Goal: Task Accomplishment & Management: Use online tool/utility

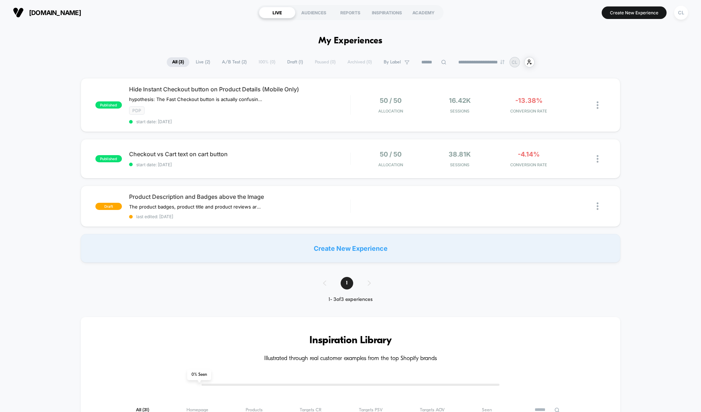
click at [198, 62] on span "Live ( 2 )" at bounding box center [202, 62] width 25 height 10
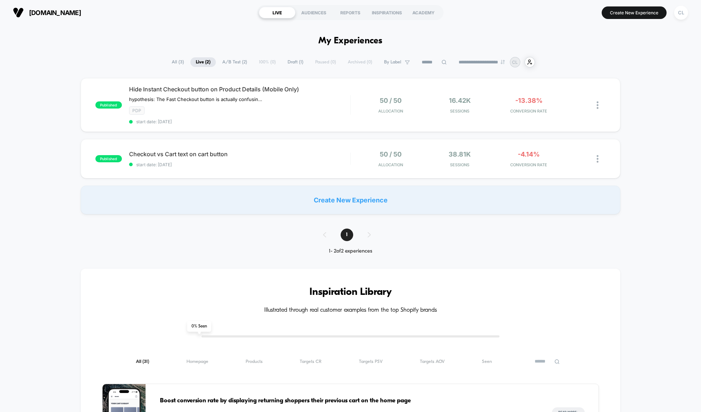
click at [179, 62] on span "All ( 3 )" at bounding box center [177, 62] width 23 height 10
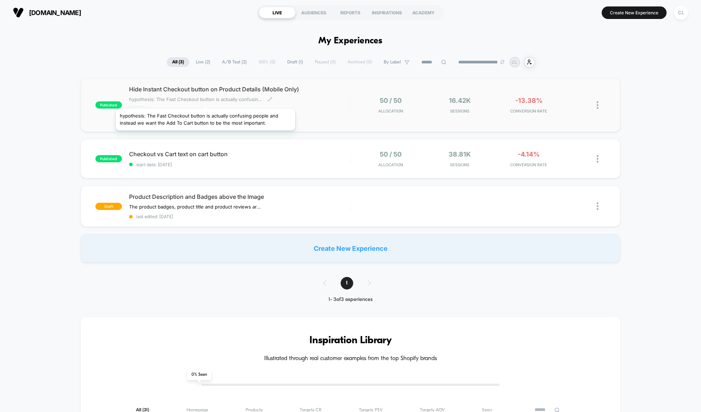
click at [205, 100] on span "hypothesis: The Fast Checkout button is actually confusing people and instead w…" at bounding box center [195, 99] width 133 height 6
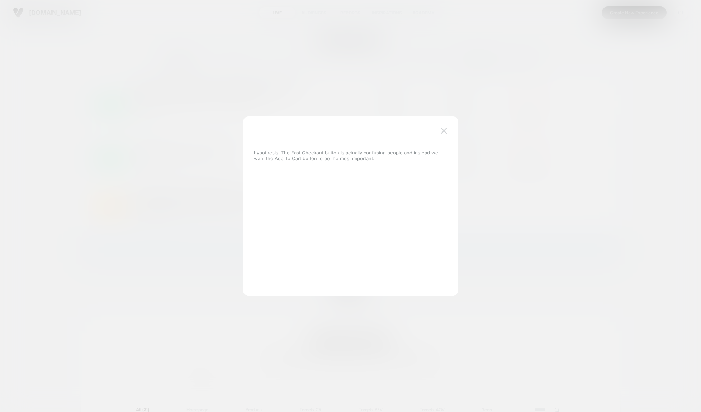
click at [443, 131] on img at bounding box center [444, 131] width 6 height 6
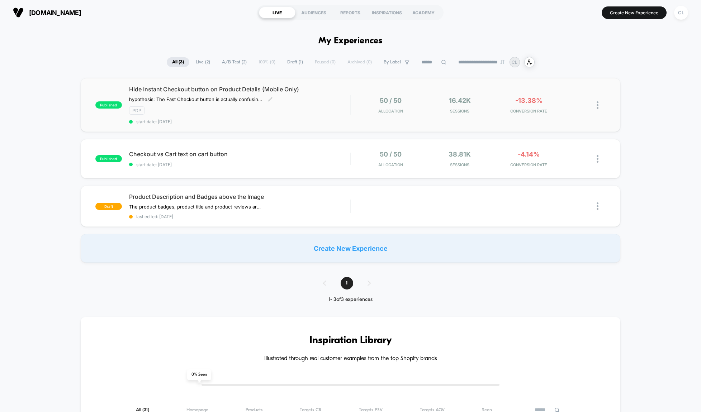
click at [300, 111] on div "PDP" at bounding box center [239, 110] width 221 height 8
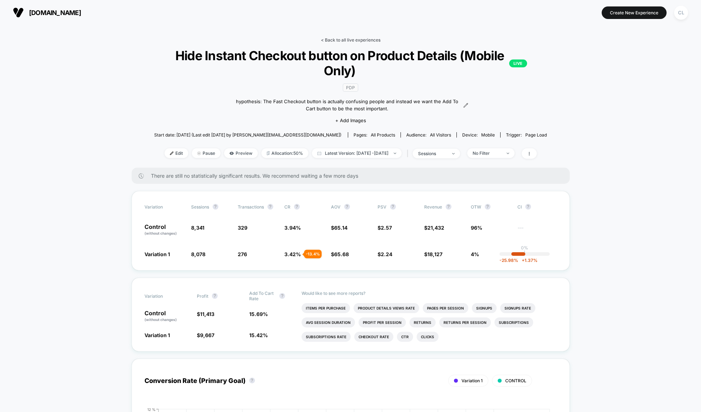
click at [372, 39] on link "< Back to all live experiences" at bounding box center [351, 39] width 60 height 5
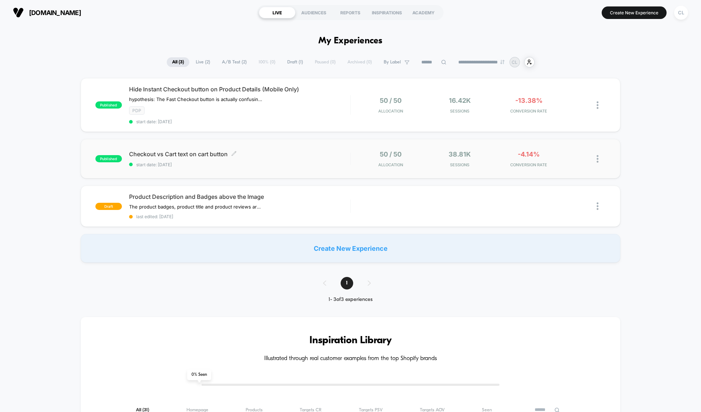
click at [227, 156] on span "Checkout vs Cart text on cart button Click to edit experience details" at bounding box center [239, 154] width 221 height 7
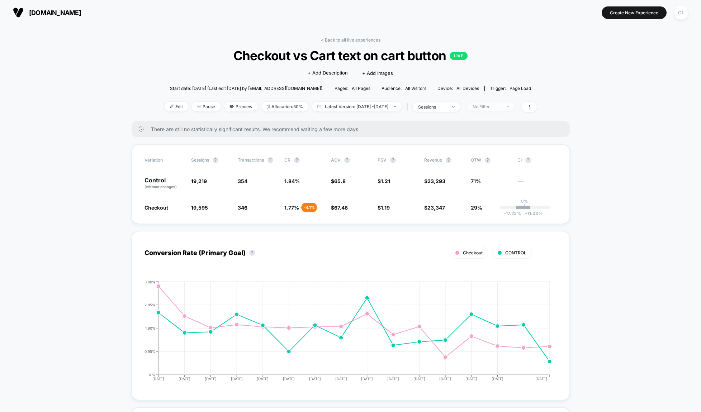
click at [493, 108] on div "No Filter" at bounding box center [486, 106] width 29 height 5
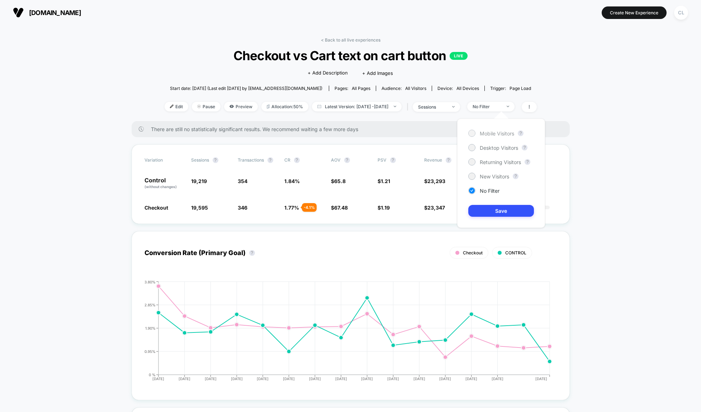
click at [472, 133] on div at bounding box center [471, 132] width 5 height 5
click at [491, 214] on button "Save" at bounding box center [501, 211] width 66 height 12
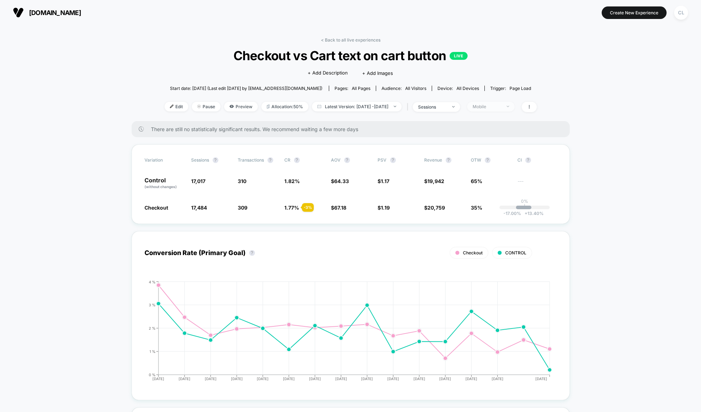
click at [501, 108] on div "Mobile" at bounding box center [486, 106] width 29 height 5
click at [471, 177] on div at bounding box center [471, 176] width 5 height 5
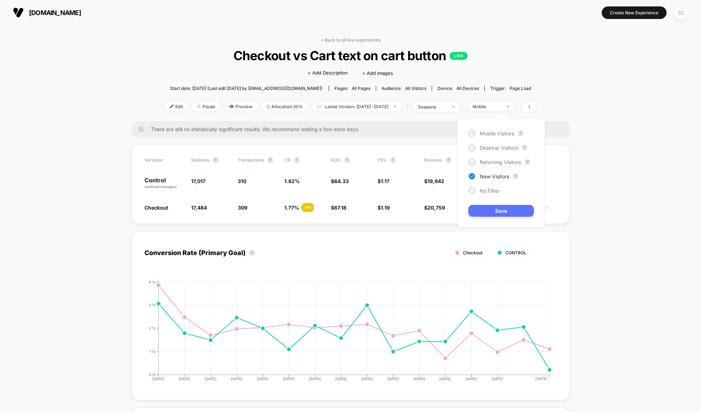
click at [500, 212] on button "Save" at bounding box center [501, 211] width 66 height 12
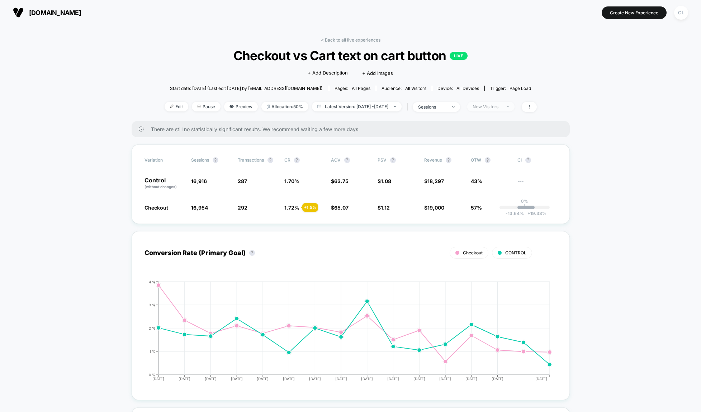
click at [501, 106] on div "New Visitors" at bounding box center [486, 106] width 29 height 5
click at [475, 161] on div at bounding box center [471, 161] width 7 height 7
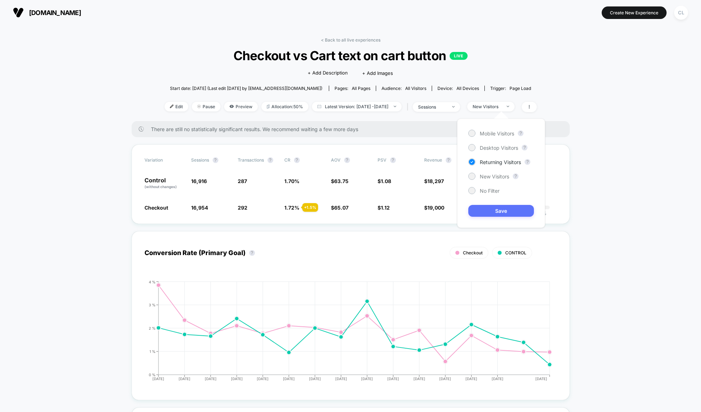
click at [509, 212] on button "Save" at bounding box center [501, 211] width 66 height 12
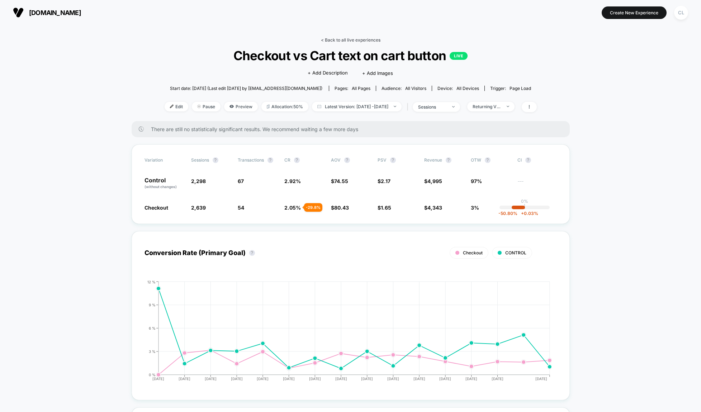
click at [324, 40] on link "< Back to all live experiences" at bounding box center [351, 39] width 60 height 5
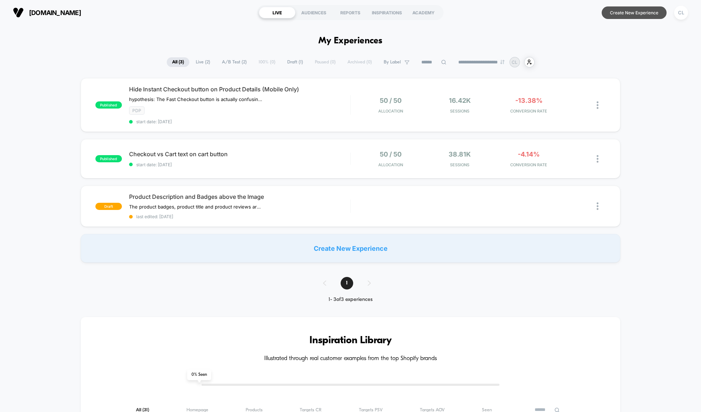
click at [632, 13] on button "Create New Experience" at bounding box center [634, 12] width 65 height 13
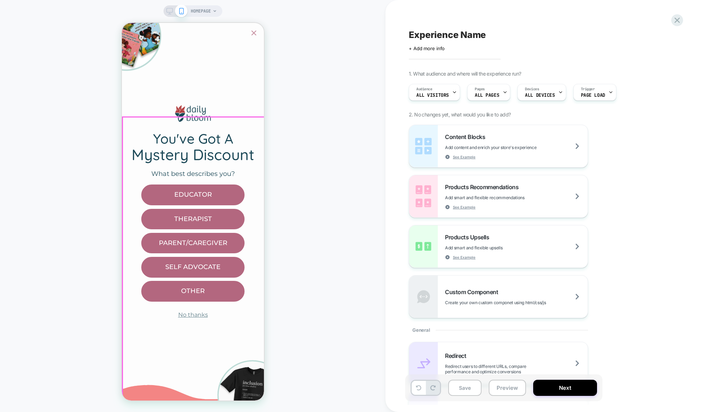
scroll to position [94, 0]
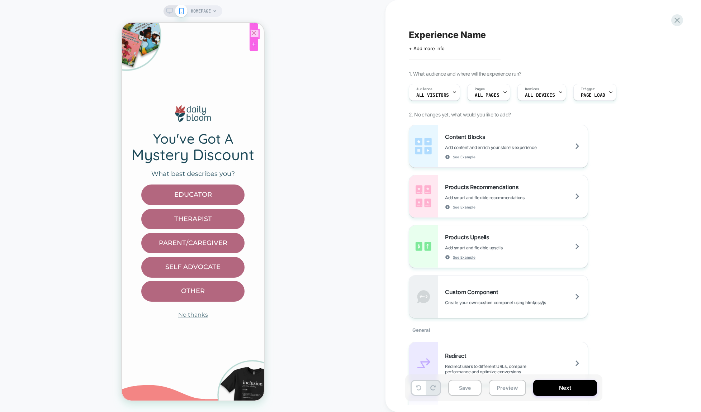
click at [254, 33] on div at bounding box center [254, 33] width 9 height 9
click at [292, 37] on div "HOMEPAGE" at bounding box center [192, 206] width 385 height 398
click at [320, 90] on div "HOMEPAGE" at bounding box center [192, 206] width 385 height 398
click at [283, 34] on div "HOMEPAGE" at bounding box center [192, 206] width 385 height 398
click at [167, 56] on div "You've Got A Mystery Discount What best describes you? Educator Therapist Paren…" at bounding box center [193, 212] width 142 height 378
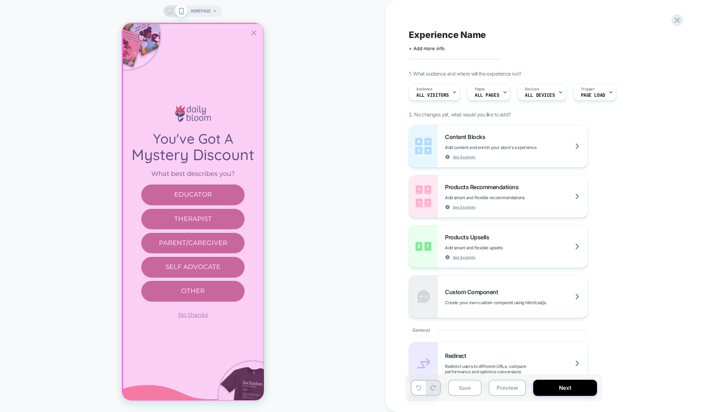
click at [198, 317] on div at bounding box center [193, 213] width 142 height 378
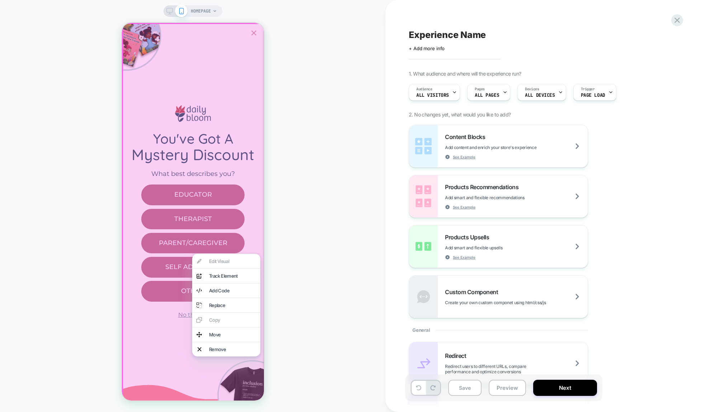
click at [365, 285] on div "HOMEPAGE" at bounding box center [192, 206] width 385 height 398
click at [277, 144] on div "HOMEPAGE" at bounding box center [192, 206] width 385 height 398
click at [204, 11] on span "HOMEPAGE" at bounding box center [201, 10] width 20 height 11
